Goal: Task Accomplishment & Management: Manage account settings

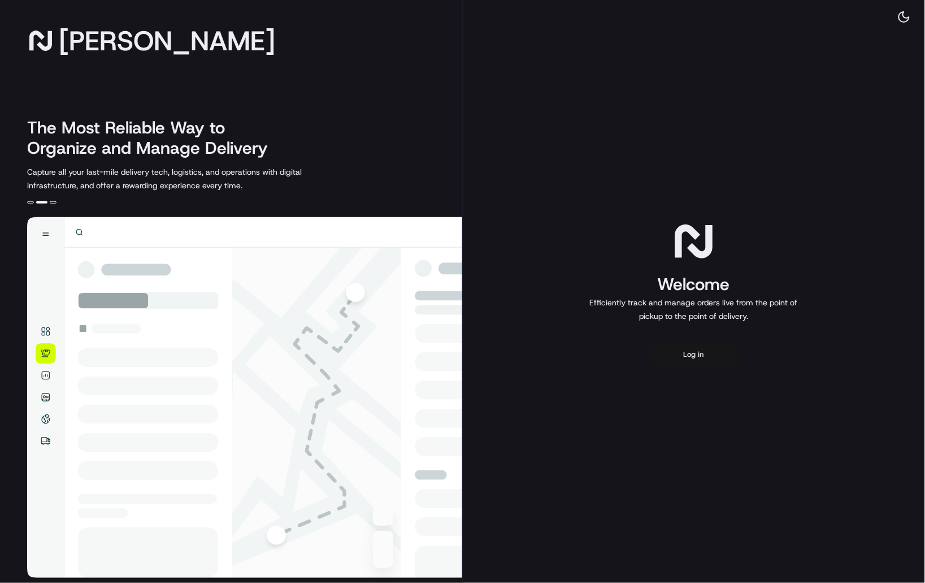
click at [694, 356] on button "Log in" at bounding box center [694, 354] width 90 height 27
